Goal: Complete application form

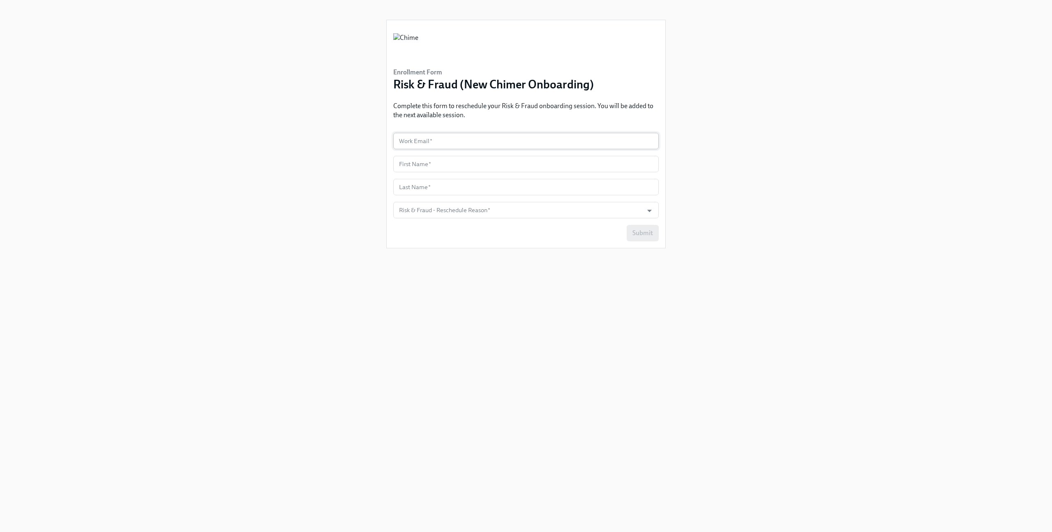
click at [511, 146] on input "text" at bounding box center [525, 141] width 265 height 16
type input "[PERSON_NAME][EMAIL_ADDRESS][PERSON_NAME][DOMAIN_NAME]"
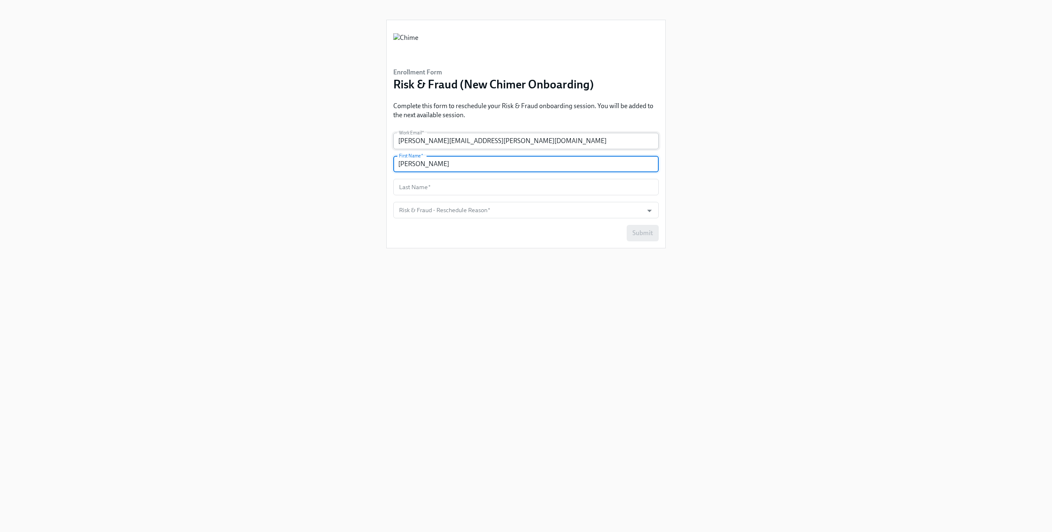
type input "[PERSON_NAME]"
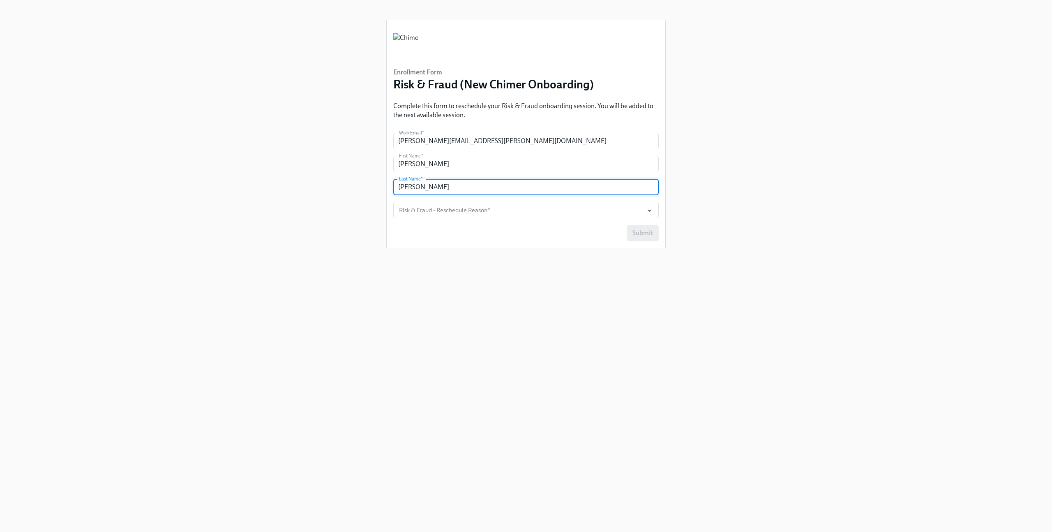
type input "[PERSON_NAME]"
click at [469, 219] on form "Work Email   * [PERSON_NAME][EMAIL_ADDRESS][PERSON_NAME][DOMAIN_NAME] Work Emai…" at bounding box center [525, 187] width 265 height 108
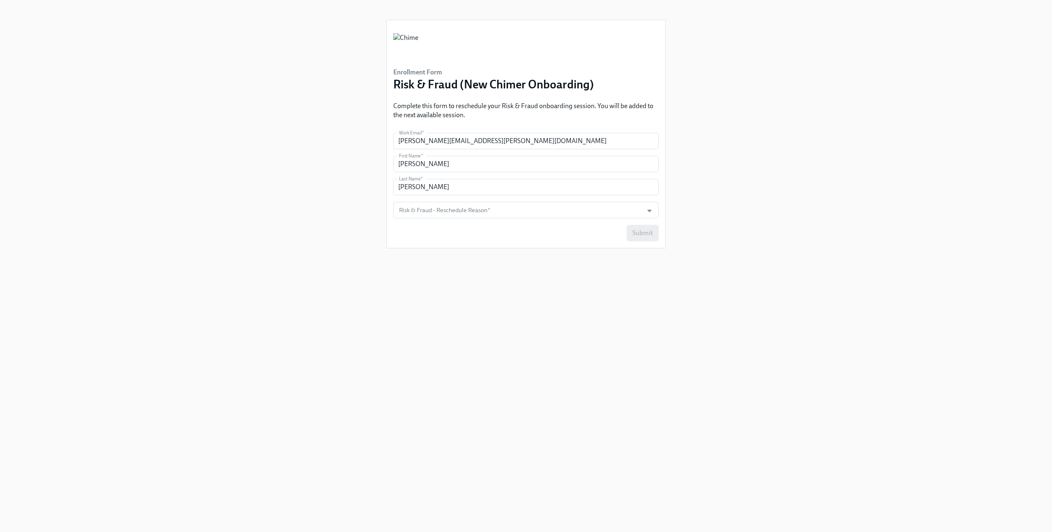
click at [477, 201] on form "Work Email   * [PERSON_NAME][EMAIL_ADDRESS][PERSON_NAME][DOMAIN_NAME] Work Emai…" at bounding box center [525, 187] width 265 height 108
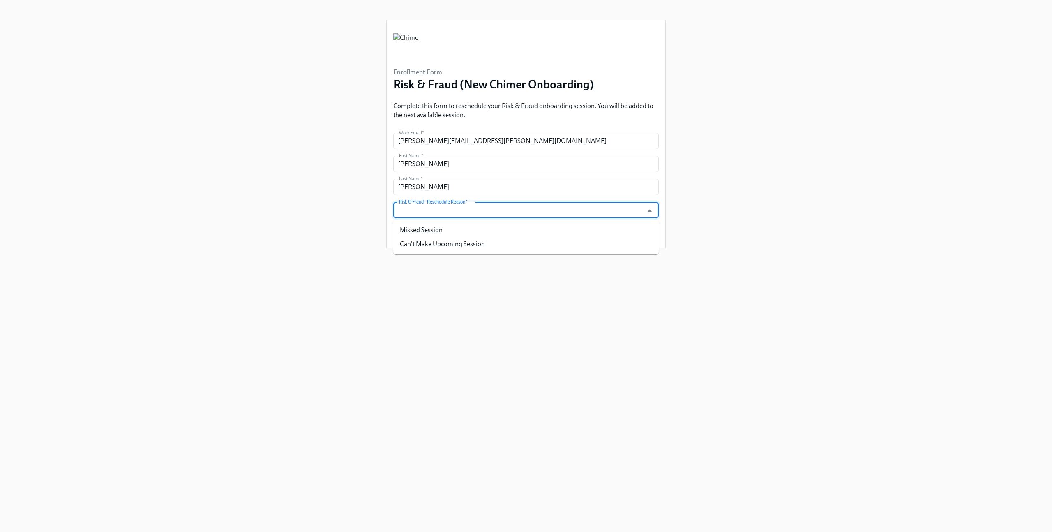
click at [474, 212] on input "Risk & Fraud - Reschedule Reason   *" at bounding box center [518, 210] width 242 height 16
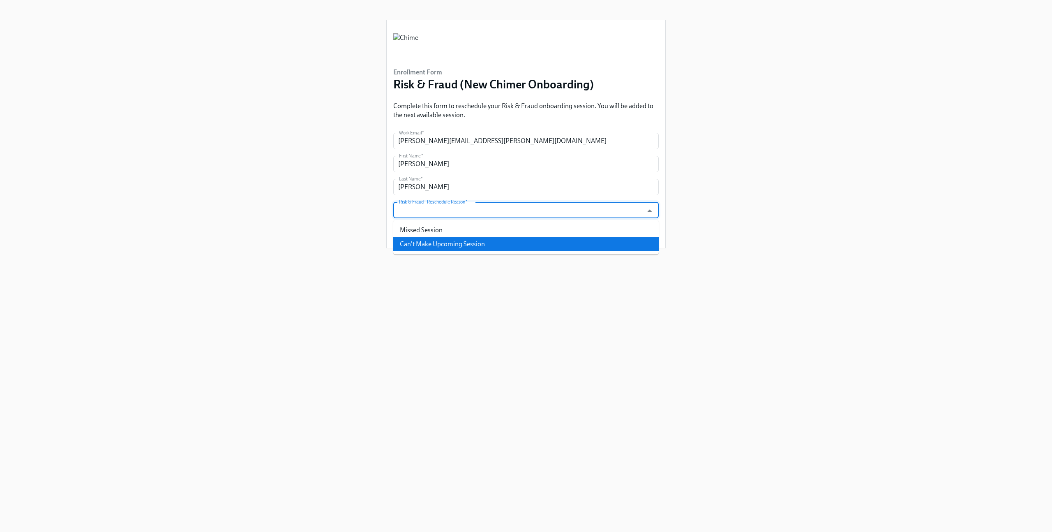
click at [452, 244] on li "Can't Make Upcoming Session" at bounding box center [525, 244] width 265 height 14
type input "Can't Make Upcoming Session"
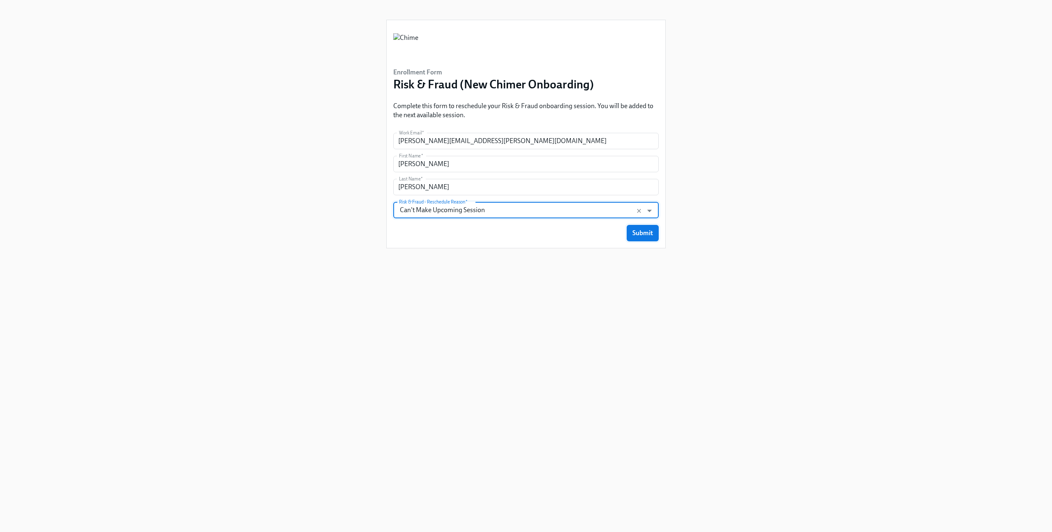
click at [652, 230] on span "Submit" at bounding box center [642, 233] width 21 height 8
